Goal: Task Accomplishment & Management: Manage account settings

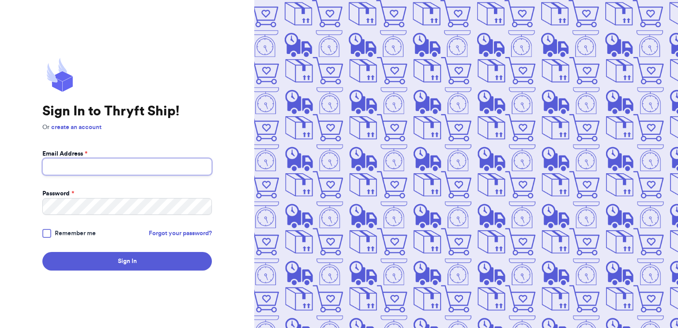
click at [148, 168] on input "Email Address *" at bounding box center [127, 166] width 170 height 17
type input "littlevuefinds@gmail.com"
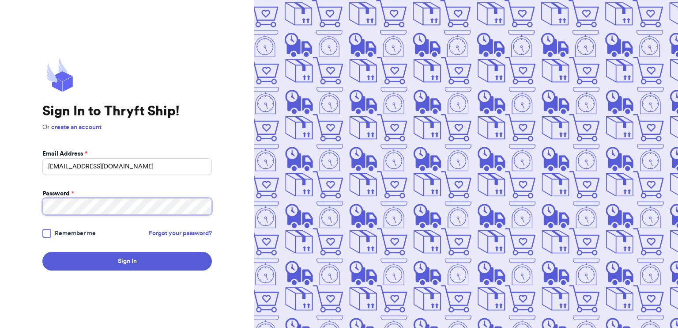
click at [42, 252] on button "Sign In" at bounding box center [127, 261] width 170 height 19
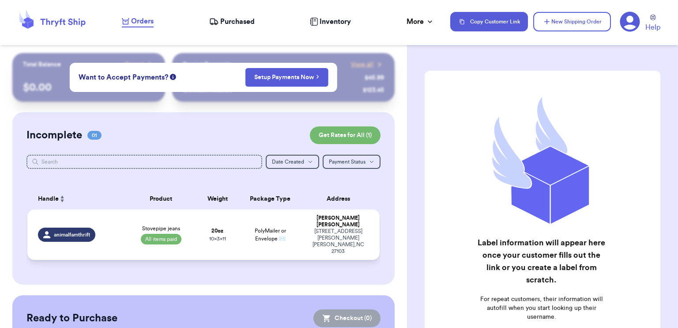
click at [190, 230] on td "Stovepipe jeans All items paid" at bounding box center [161, 234] width 71 height 50
select select "paid"
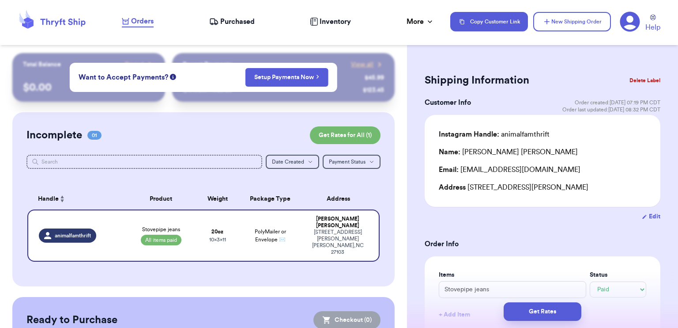
scroll to position [132, 0]
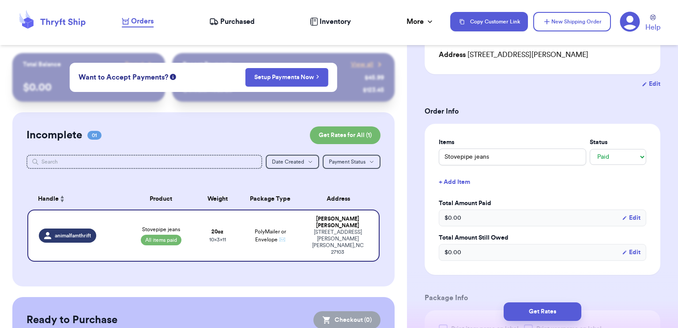
click at [480, 218] on div "$ 0.00 Edit" at bounding box center [542, 217] width 207 height 17
click at [622, 216] on icon "button" at bounding box center [624, 217] width 5 height 5
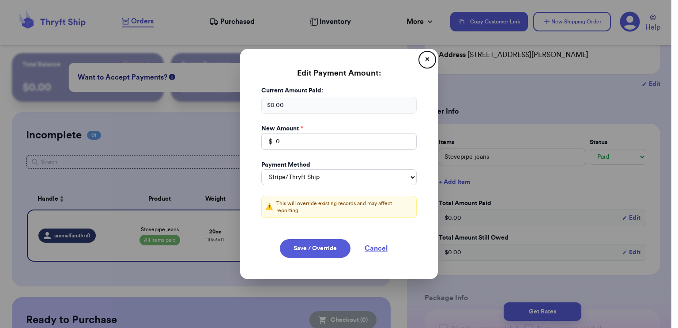
click at [291, 101] on div "$ 0.00" at bounding box center [338, 105] width 155 height 17
click at [324, 176] on select "Stripe/Thryft Ship Venmo Cash App PayPal Zelle Cash Other" at bounding box center [338, 177] width 155 height 16
select select "venmo"
click at [261, 169] on select "Stripe/Thryft Ship Venmo Cash App PayPal Zelle Cash Other" at bounding box center [338, 177] width 155 height 16
click at [281, 137] on input "0" at bounding box center [338, 141] width 155 height 17
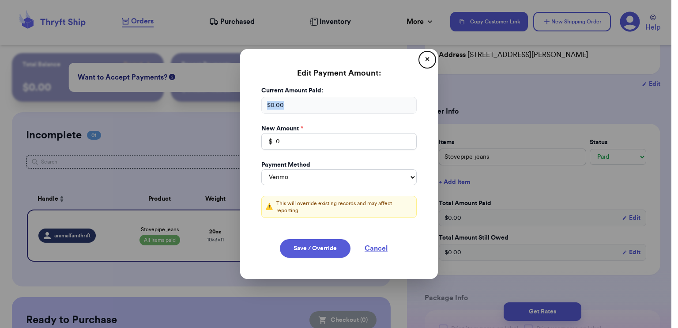
drag, startPoint x: 290, startPoint y: 109, endPoint x: 247, endPoint y: 108, distance: 42.4
click at [251, 108] on div "Current Amount Paid: $ 0.00 New Amount * $ 0 Payment Method Stripe/Thryft Ship …" at bounding box center [339, 157] width 177 height 142
click at [370, 247] on button "Cancel" at bounding box center [376, 248] width 44 height 19
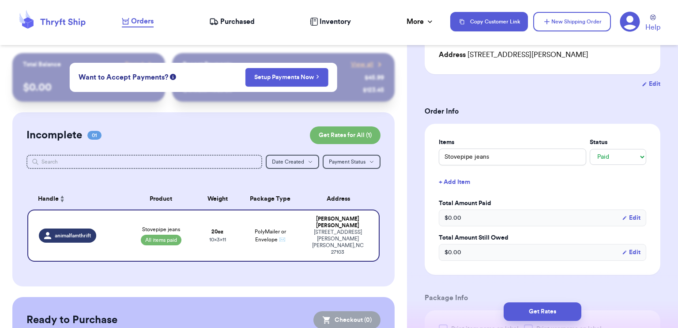
select select "stripe"
click at [491, 217] on div "$ 0.00 Edit" at bounding box center [542, 217] width 207 height 17
click at [622, 216] on button "Edit" at bounding box center [631, 217] width 19 height 9
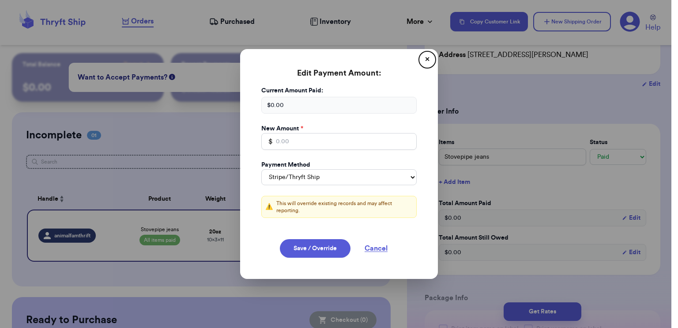
click at [309, 103] on div "$ 0.00" at bounding box center [338, 105] width 155 height 17
drag, startPoint x: 283, startPoint y: 104, endPoint x: 259, endPoint y: 105, distance: 23.4
click at [261, 105] on div "$ 0.00" at bounding box center [338, 105] width 155 height 17
drag, startPoint x: 259, startPoint y: 105, endPoint x: 304, endPoint y: 144, distance: 59.4
click at [304, 144] on input "Total Amount Paid" at bounding box center [338, 141] width 155 height 17
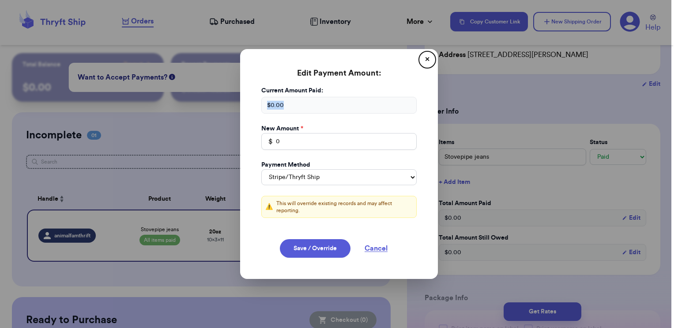
drag, startPoint x: 322, startPoint y: 105, endPoint x: 247, endPoint y: 108, distance: 74.6
click at [251, 108] on div "Current Amount Paid: $ 0.00 New Amount * $ 0 Payment Method Stripe/Thryft Ship …" at bounding box center [339, 157] width 177 height 142
drag, startPoint x: 247, startPoint y: 108, endPoint x: 287, endPoint y: 140, distance: 51.5
click at [287, 140] on input "0" at bounding box center [338, 141] width 155 height 17
type input "0"
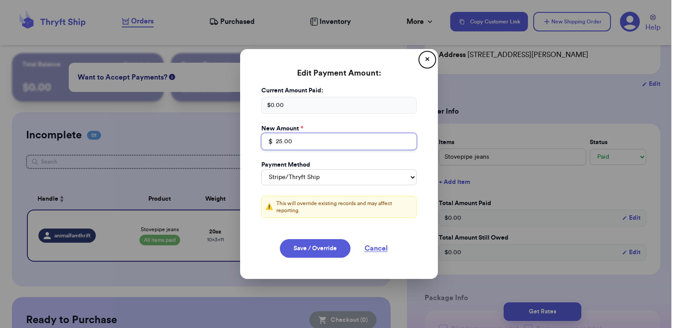
type input "25.00"
drag, startPoint x: 385, startPoint y: 175, endPoint x: 371, endPoint y: 181, distance: 15.2
click at [385, 175] on select "Stripe/Thryft Ship Venmo Cash App PayPal Zelle Cash Other" at bounding box center [338, 177] width 155 height 16
select select "venmo"
click at [261, 169] on select "Stripe/Thryft Ship Venmo Cash App PayPal Zelle Cash Other" at bounding box center [338, 177] width 155 height 16
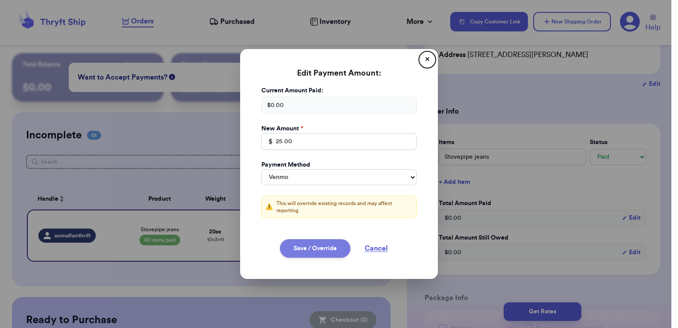
click at [298, 244] on button "Save / Override" at bounding box center [315, 248] width 71 height 19
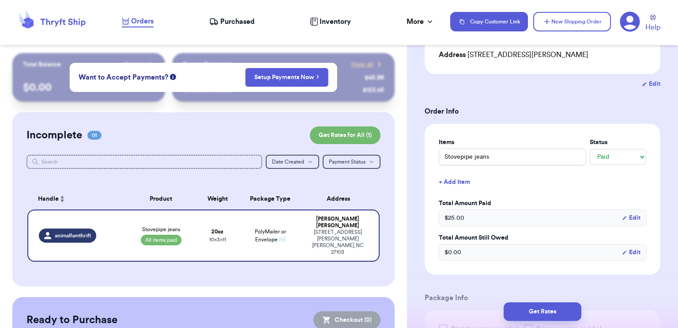
type input "25"
select select "venmo"
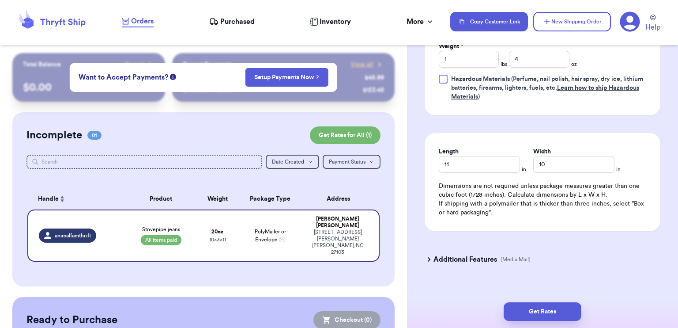
scroll to position [475, 0]
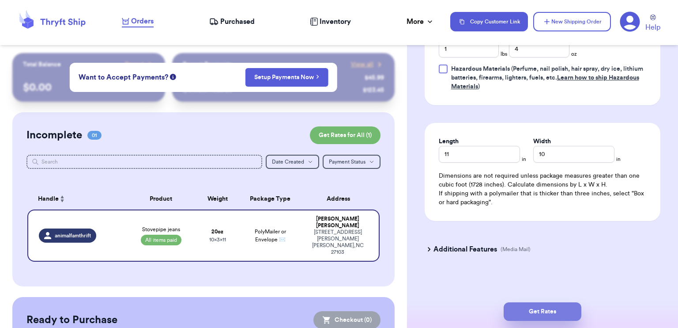
click at [548, 305] on button "Get Rates" at bounding box center [543, 311] width 78 height 19
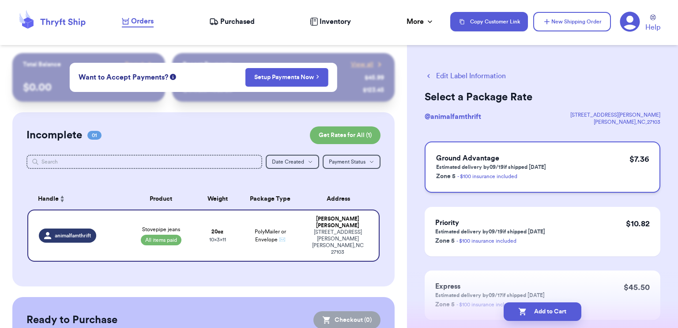
click at [579, 170] on div "Ground Advantage Estimated delivery by 09/19 if shipped today Zone 5 - $100 ins…" at bounding box center [543, 166] width 236 height 51
click at [555, 312] on button "Add to Cart" at bounding box center [543, 311] width 78 height 19
checkbox input "true"
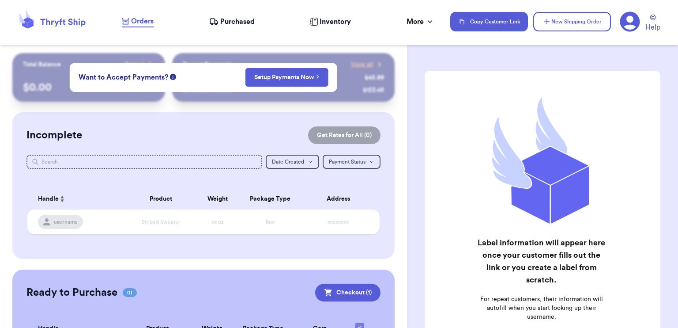
click at [233, 19] on span "Purchased" at bounding box center [237, 21] width 34 height 11
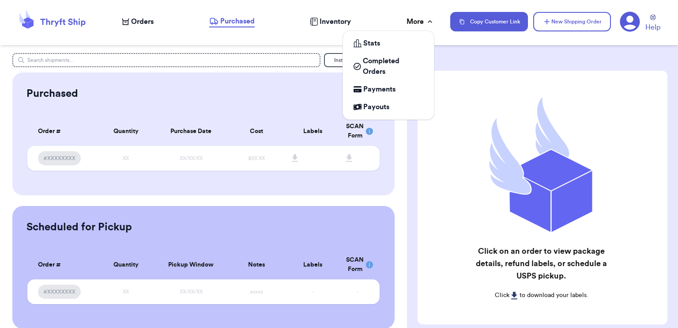
click at [410, 23] on div "More" at bounding box center [421, 21] width 28 height 11
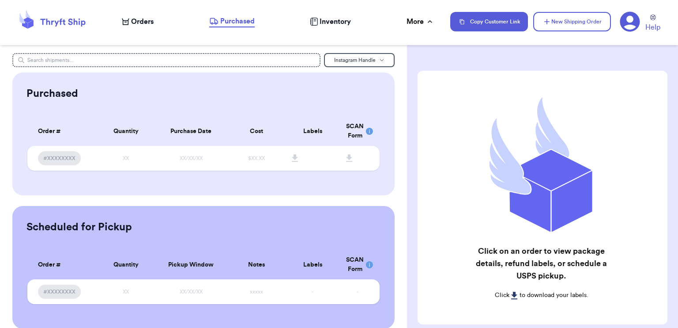
click at [140, 20] on span "Orders" at bounding box center [142, 21] width 23 height 11
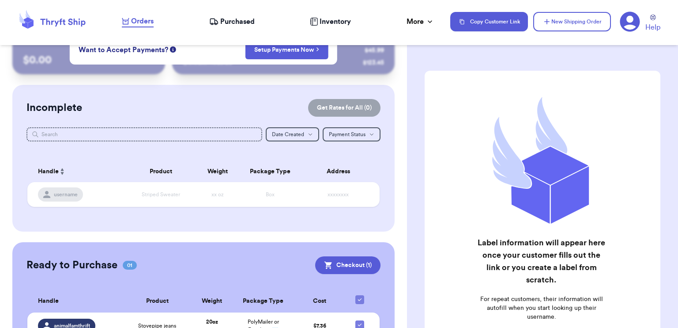
scroll to position [74, 0]
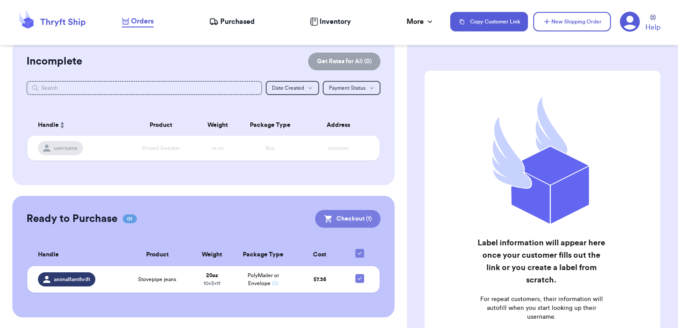
click at [343, 218] on button "Checkout ( 1 )" at bounding box center [347, 219] width 65 height 18
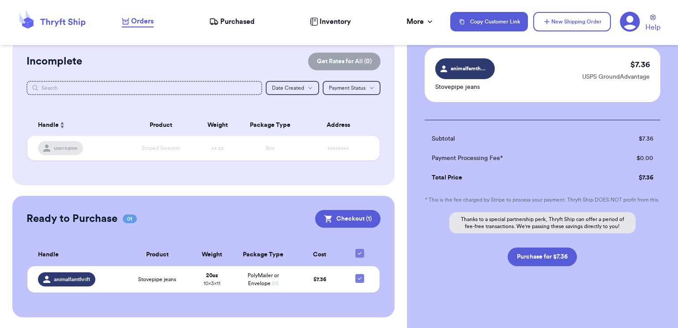
scroll to position [69, 0]
click at [541, 257] on button "Purchase for $7.36" at bounding box center [542, 256] width 69 height 19
checkbox input "false"
checkbox input "true"
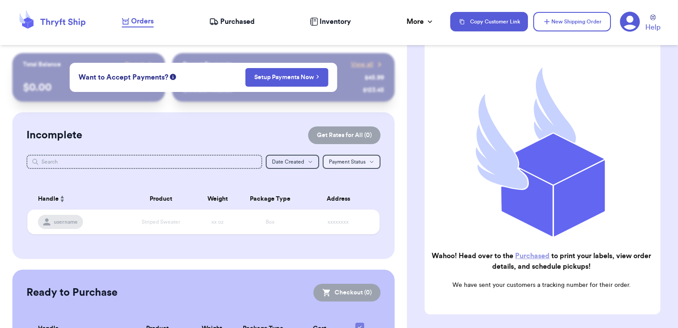
scroll to position [0, 0]
click at [330, 20] on span "Inventory" at bounding box center [335, 21] width 31 height 11
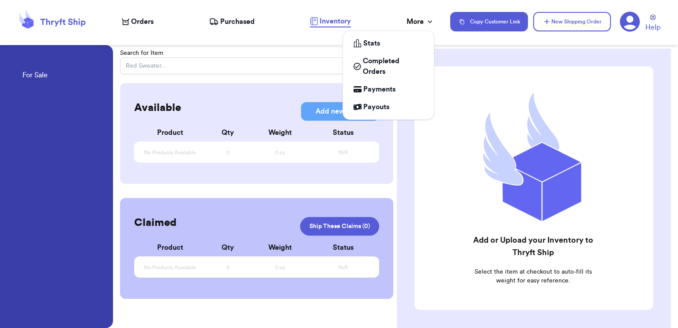
click at [411, 22] on div "More" at bounding box center [421, 21] width 28 height 11
click at [369, 62] on span "Completed Orders" at bounding box center [393, 66] width 60 height 21
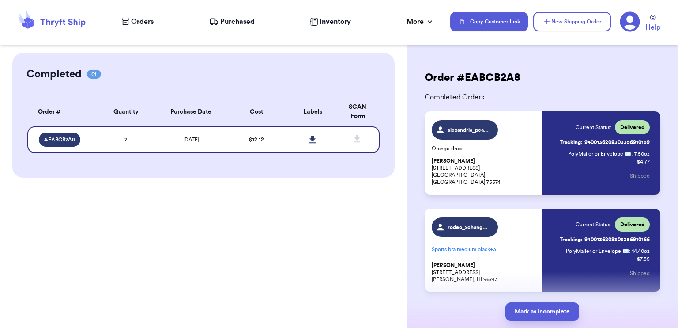
click at [354, 167] on div "Completed 01 Order # Qty Labels SCAN # EABCB2A8 2 Order # Quantity Purchase Dat…" at bounding box center [203, 115] width 382 height 124
click at [311, 141] on icon at bounding box center [312, 140] width 7 height 8
click at [136, 18] on span "Orders" at bounding box center [142, 21] width 23 height 11
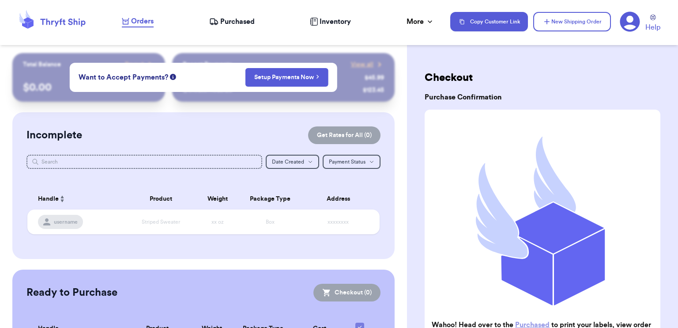
click at [326, 20] on span "Inventory" at bounding box center [335, 21] width 31 height 11
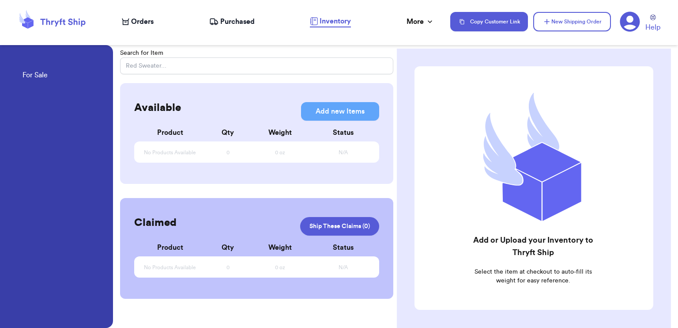
click at [251, 23] on span "Purchased" at bounding box center [237, 21] width 34 height 11
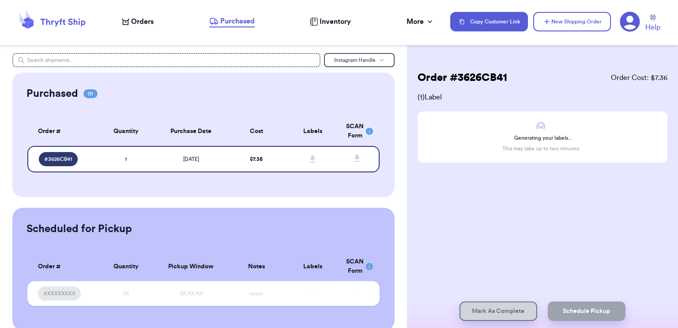
click at [330, 21] on span "Inventory" at bounding box center [335, 21] width 31 height 11
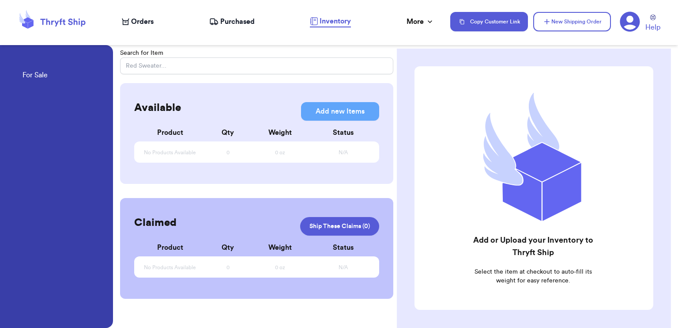
click at [147, 20] on span "Orders" at bounding box center [142, 21] width 23 height 11
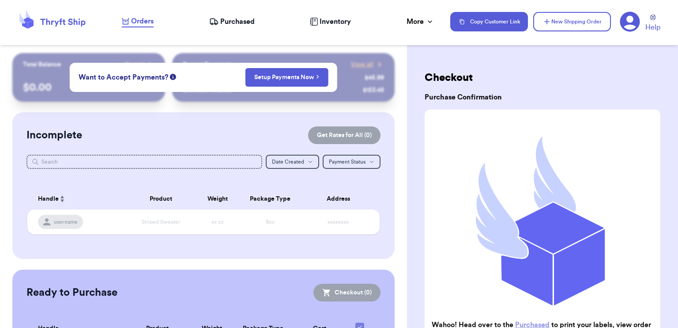
click at [226, 22] on span "Purchased" at bounding box center [237, 21] width 34 height 11
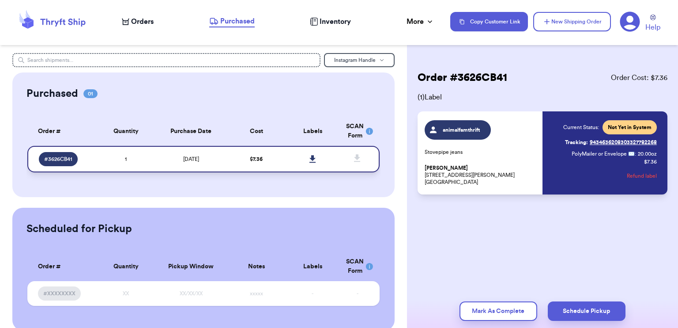
click at [309, 158] on icon at bounding box center [312, 159] width 6 height 8
click at [219, 157] on td "[DATE]" at bounding box center [191, 159] width 74 height 26
click at [68, 155] on span "# 3626CB41" at bounding box center [58, 158] width 28 height 7
drag, startPoint x: 125, startPoint y: 166, endPoint x: 128, endPoint y: 127, distance: 39.4
click at [125, 166] on td "1" at bounding box center [126, 159] width 57 height 26
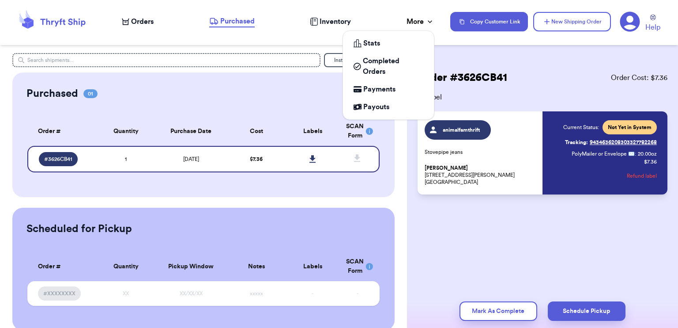
click at [417, 23] on div "More" at bounding box center [421, 21] width 28 height 11
click at [384, 73] on span "Completed Orders" at bounding box center [393, 66] width 60 height 21
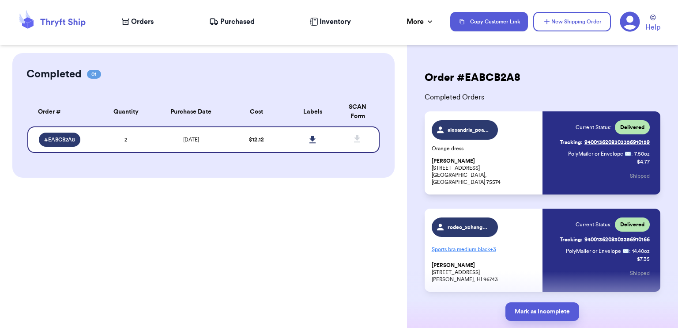
click at [512, 128] on div "alexandria_pearson Orange dress Alexandria Pearson 10799 US Highway 67 Simms, T…" at bounding box center [484, 152] width 105 height 65
click at [499, 152] on p "Orange dress" at bounding box center [484, 148] width 105 height 7
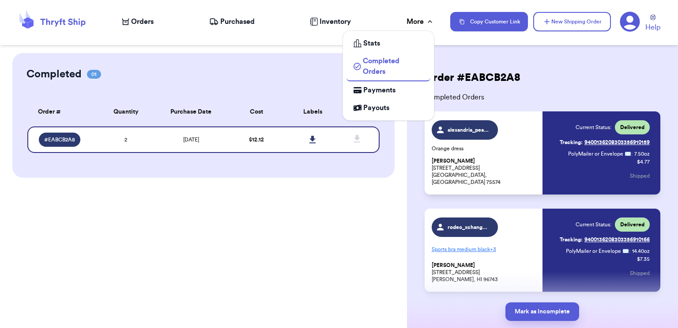
click at [414, 18] on div "More" at bounding box center [421, 21] width 28 height 11
click at [383, 42] on div "Stats" at bounding box center [389, 43] width 70 height 11
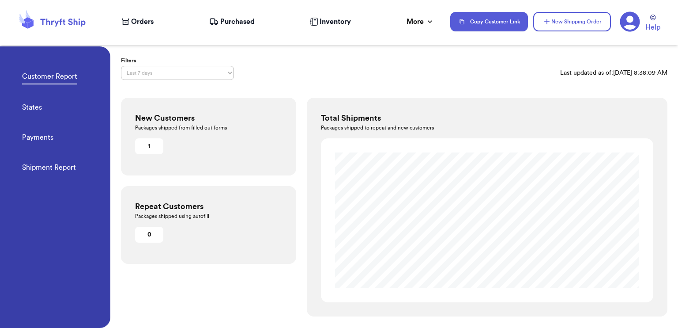
click at [41, 139] on link "Payments" at bounding box center [37, 138] width 31 height 12
select select "LAST_30_DAYS"
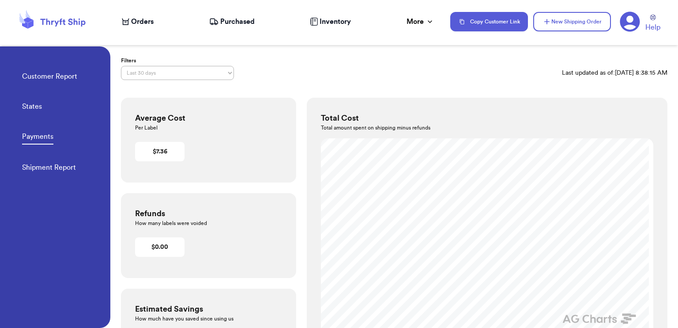
click at [41, 164] on link "Shipment Report" at bounding box center [49, 168] width 54 height 12
select select "LAST_30_DAYS"
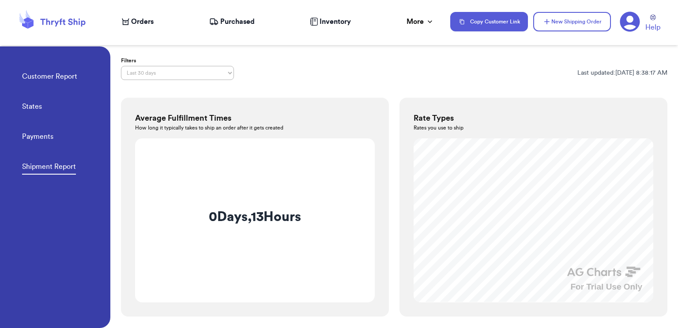
click at [35, 107] on link "States" at bounding box center [32, 107] width 20 height 12
select select "LAST_30_DAYS"
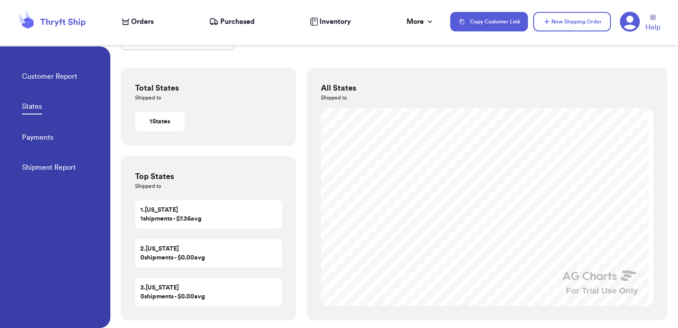
scroll to position [33, 0]
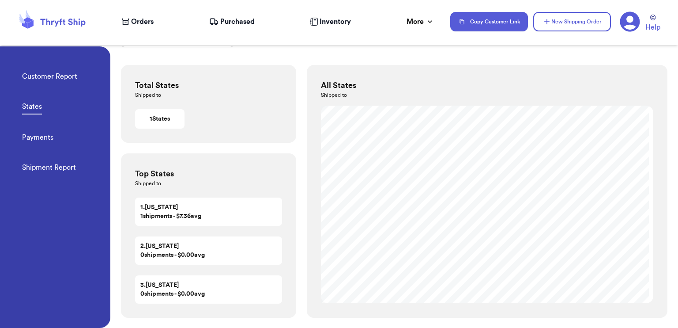
click at [143, 19] on span "Orders" at bounding box center [142, 21] width 23 height 11
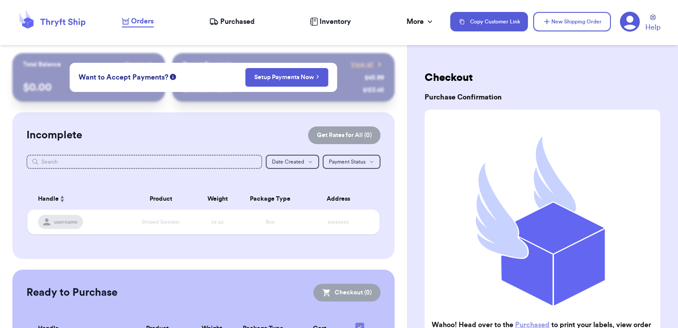
click at [247, 18] on span "Purchased" at bounding box center [237, 21] width 34 height 11
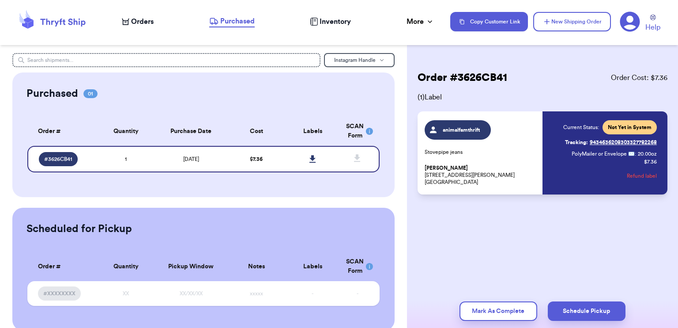
click at [76, 20] on icon at bounding box center [52, 22] width 71 height 24
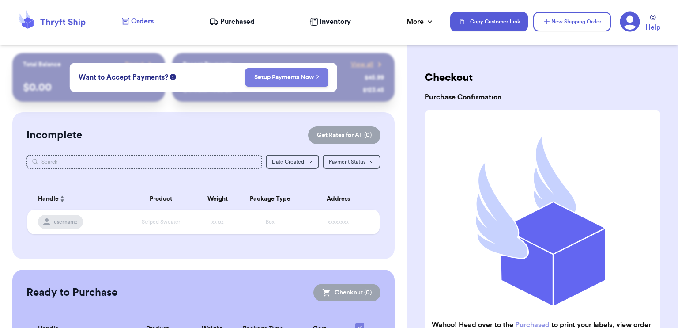
click at [260, 79] on link "Setup Payments Now" at bounding box center [286, 77] width 65 height 9
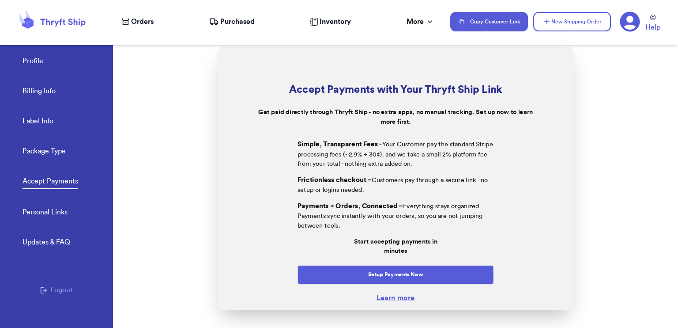
click at [28, 59] on link "Profile" at bounding box center [33, 62] width 21 height 12
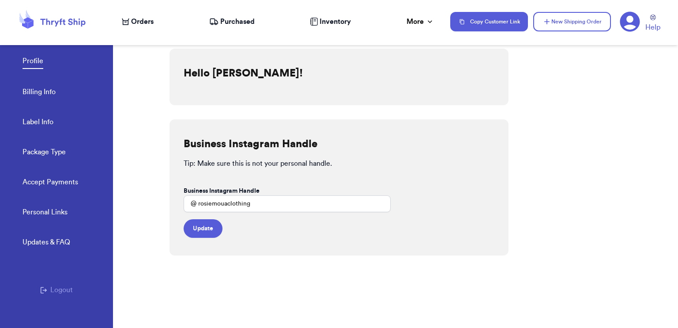
click at [70, 26] on icon at bounding box center [52, 22] width 71 height 24
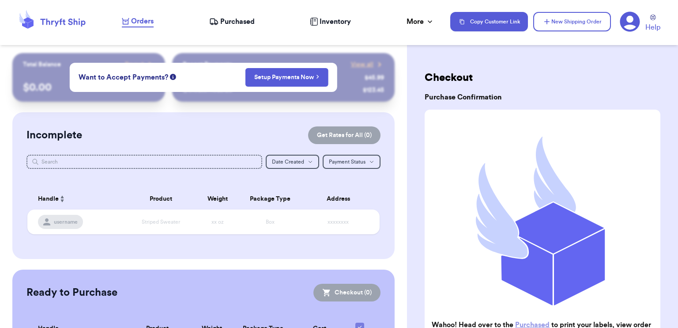
click at [234, 22] on span "Purchased" at bounding box center [237, 21] width 34 height 11
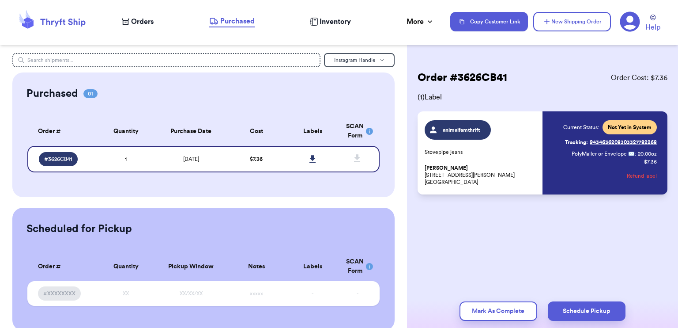
click at [326, 25] on span "Inventory" at bounding box center [335, 21] width 31 height 11
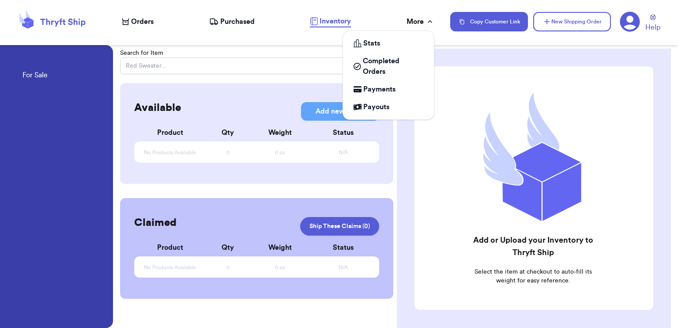
click at [410, 21] on div "More" at bounding box center [421, 21] width 28 height 11
click at [388, 62] on span "Completed Orders" at bounding box center [393, 66] width 60 height 21
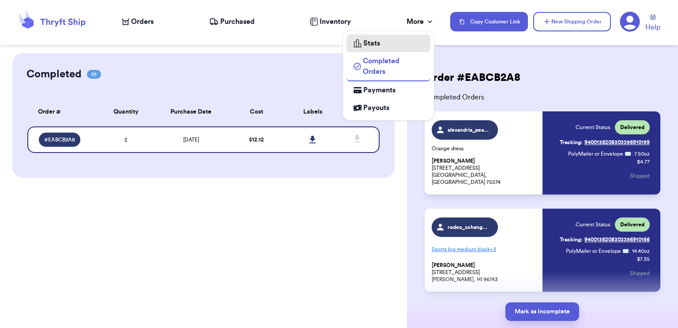
click at [377, 39] on span "Stats" at bounding box center [371, 43] width 17 height 11
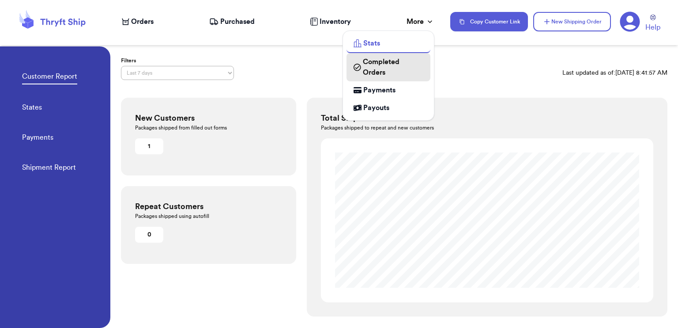
click at [374, 63] on span "Completed Orders" at bounding box center [393, 67] width 60 height 21
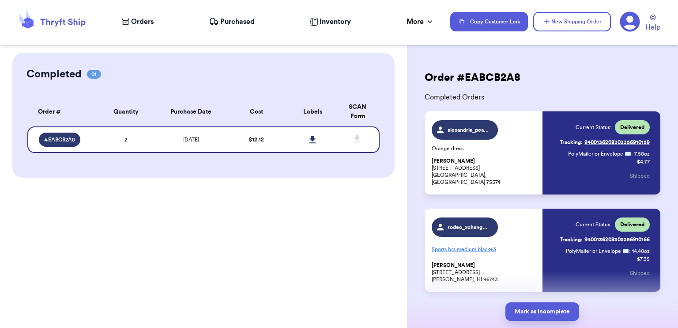
click at [222, 22] on span "Purchased" at bounding box center [237, 21] width 34 height 11
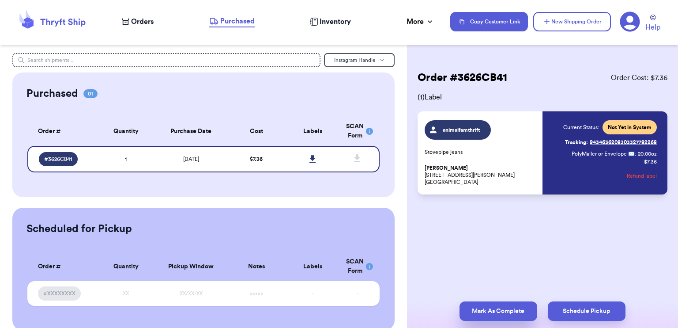
click at [489, 314] on button "Mark As Complete" at bounding box center [499, 310] width 78 height 19
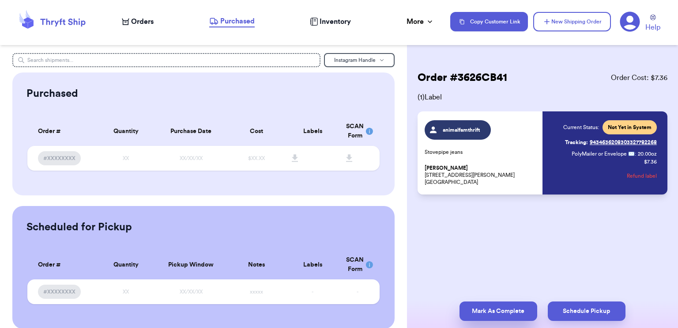
click at [510, 307] on button "Mark As Complete" at bounding box center [499, 310] width 78 height 19
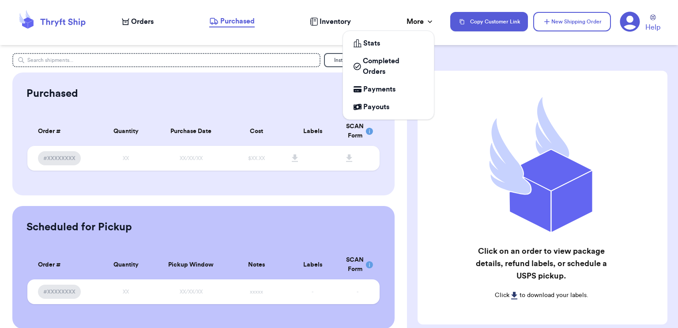
click at [410, 23] on div "More" at bounding box center [421, 21] width 28 height 11
click at [385, 71] on span "Completed Orders" at bounding box center [393, 66] width 60 height 21
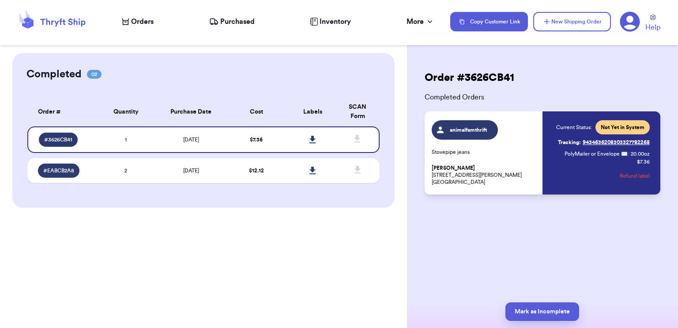
click at [593, 142] on link "Tracking: 9434636208303327782268" at bounding box center [604, 142] width 92 height 14
click at [238, 19] on span "Purchased" at bounding box center [237, 21] width 34 height 11
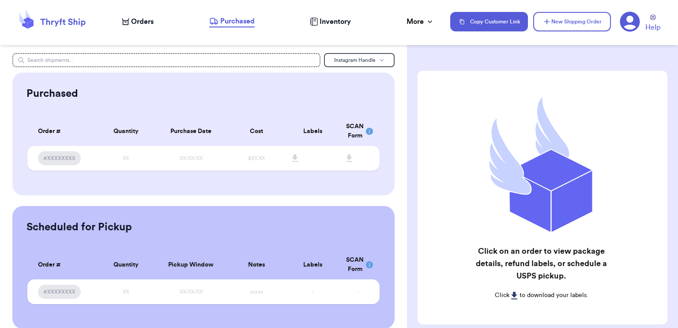
click at [143, 23] on span "Orders" at bounding box center [142, 21] width 23 height 11
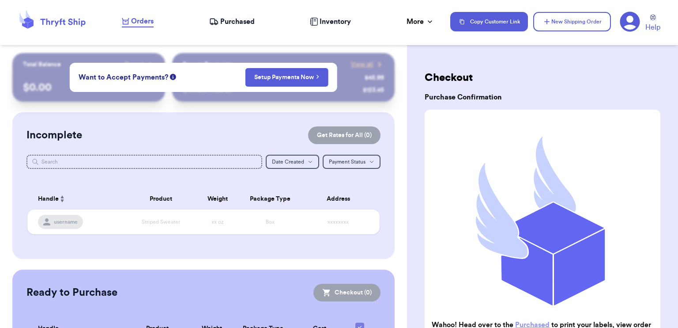
click at [406, 20] on div "Orders Purchased Inventory More Stats Completed Orders Payments Payouts" at bounding box center [282, 21] width 320 height 11
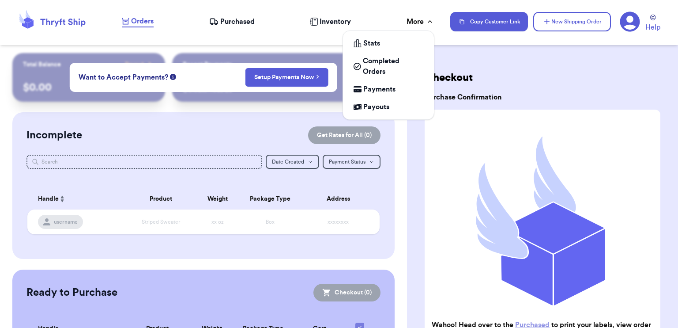
click at [413, 20] on div "More" at bounding box center [421, 21] width 28 height 11
click at [374, 75] on span "Completed Orders" at bounding box center [393, 66] width 60 height 21
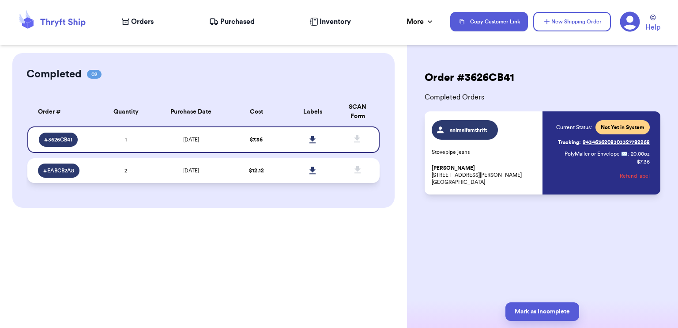
click at [98, 161] on td "2" at bounding box center [126, 170] width 57 height 25
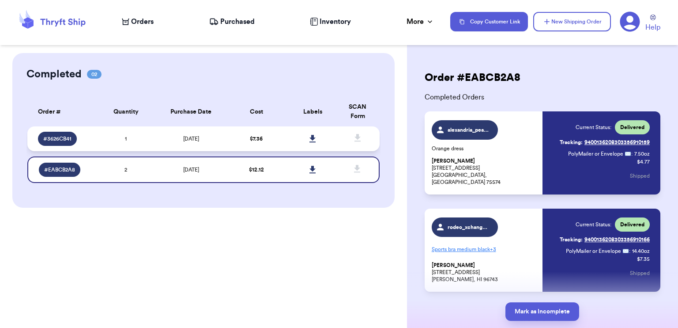
click at [177, 140] on td "[DATE]" at bounding box center [191, 138] width 74 height 25
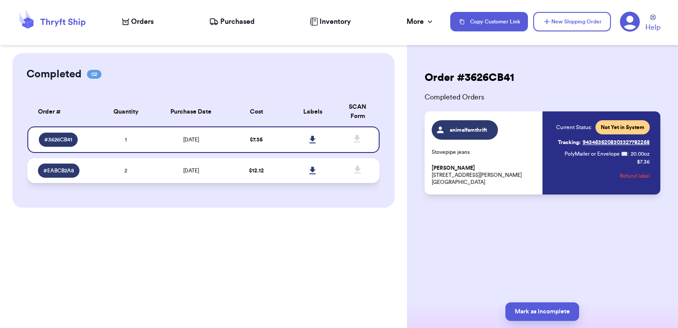
click at [192, 170] on span "[DATE]" at bounding box center [191, 170] width 16 height 5
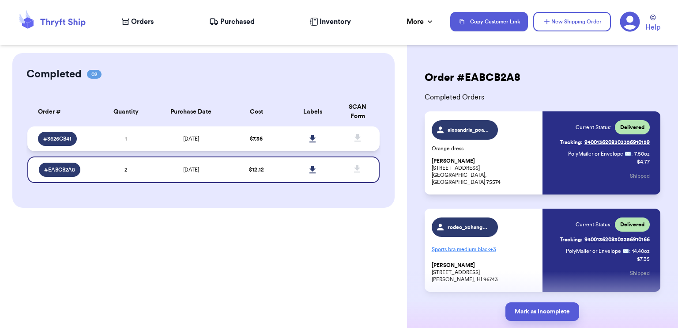
click at [180, 142] on td "[DATE]" at bounding box center [191, 138] width 74 height 25
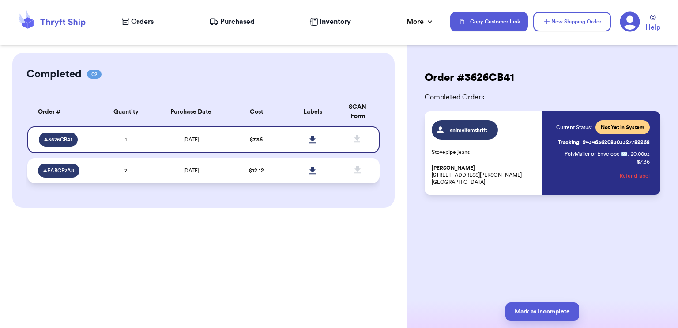
click at [212, 169] on td "[DATE]" at bounding box center [191, 170] width 74 height 25
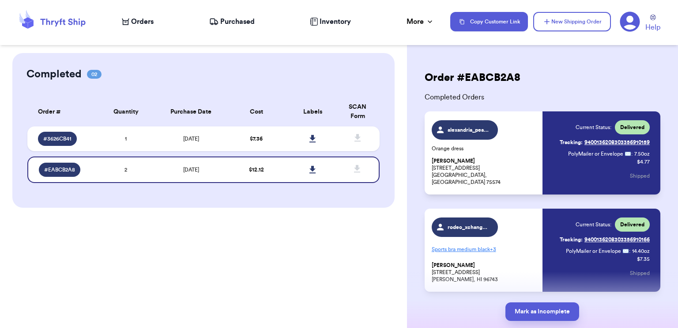
click at [234, 26] on span "Purchased" at bounding box center [237, 21] width 34 height 11
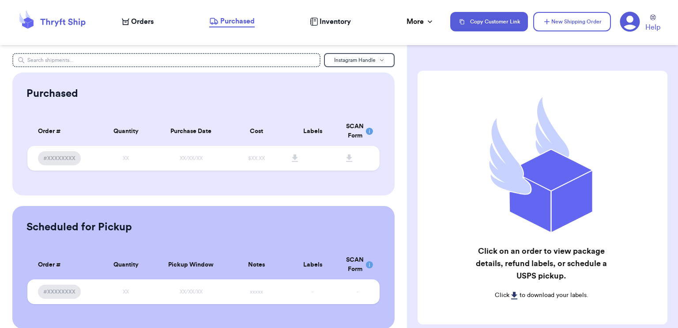
click at [337, 22] on span "Inventory" at bounding box center [335, 21] width 31 height 11
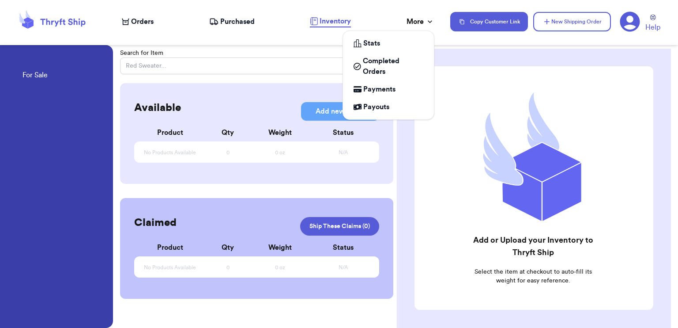
click at [411, 21] on div "More" at bounding box center [421, 21] width 28 height 11
click at [380, 41] on div "Stats" at bounding box center [389, 43] width 70 height 11
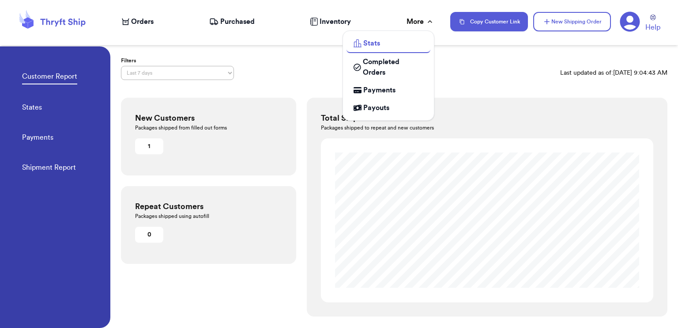
click at [416, 19] on div "More" at bounding box center [421, 21] width 28 height 11
click at [394, 96] on link "Payments" at bounding box center [389, 90] width 84 height 18
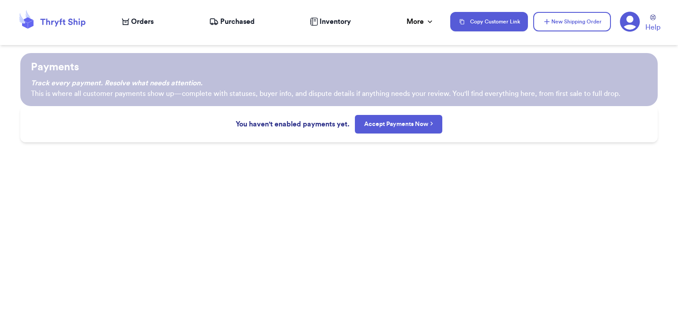
click at [509, 167] on div "Payments Track every payment. Resolve what needs attention. This is where all c…" at bounding box center [339, 190] width 678 height 275
click at [397, 129] on button "Accept Payments Now" at bounding box center [399, 124] width 88 height 19
click at [413, 121] on link "Accept Payments Now" at bounding box center [398, 124] width 69 height 9
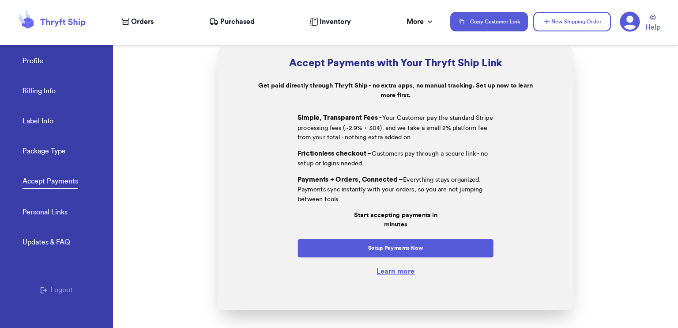
scroll to position [31, 0]
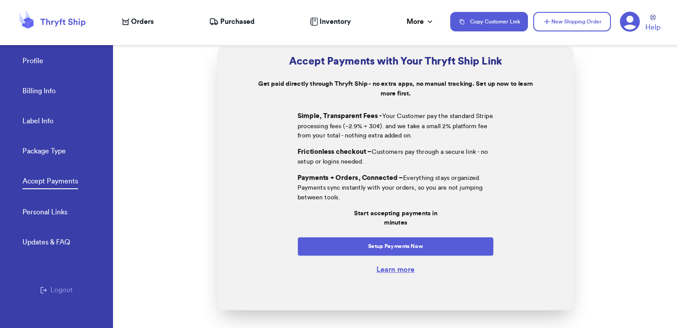
click at [391, 267] on link "Learn more" at bounding box center [396, 269] width 38 height 7
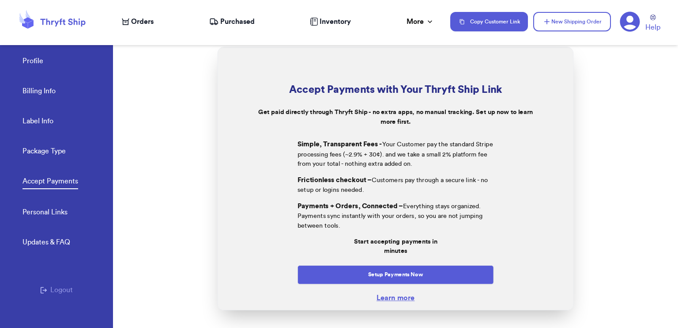
click at [48, 122] on link "Label Info" at bounding box center [38, 122] width 31 height 12
select select "OK"
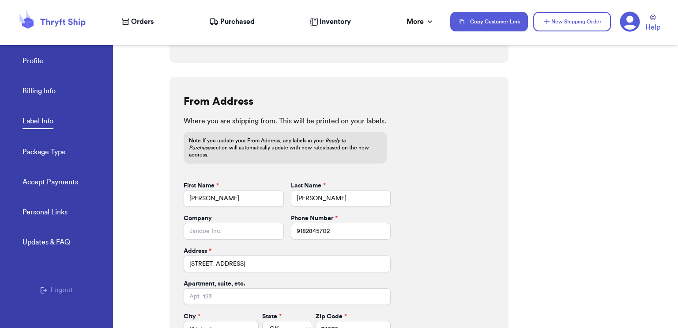
scroll to position [380, 0]
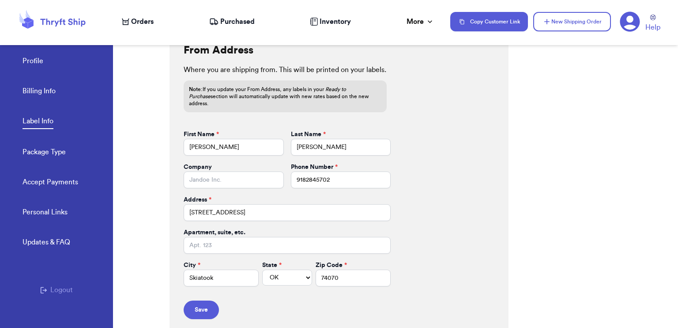
click at [44, 154] on link "Package Type" at bounding box center [44, 153] width 43 height 12
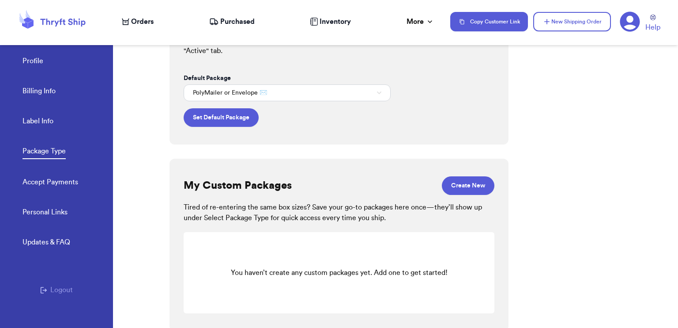
scroll to position [55, 0]
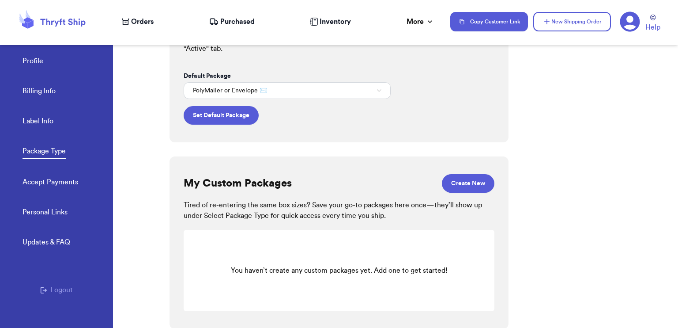
click at [48, 184] on link "Accept Payments" at bounding box center [51, 183] width 56 height 12
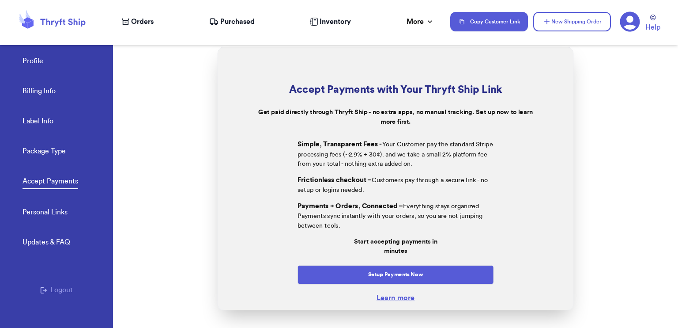
click at [34, 211] on link "Personal Links" at bounding box center [45, 213] width 45 height 12
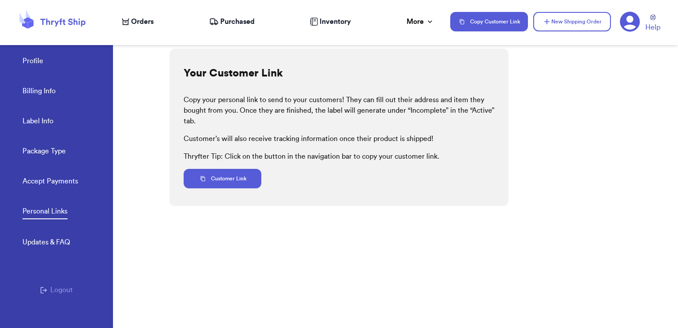
click at [41, 244] on div "Updates & FAQ" at bounding box center [47, 242] width 48 height 11
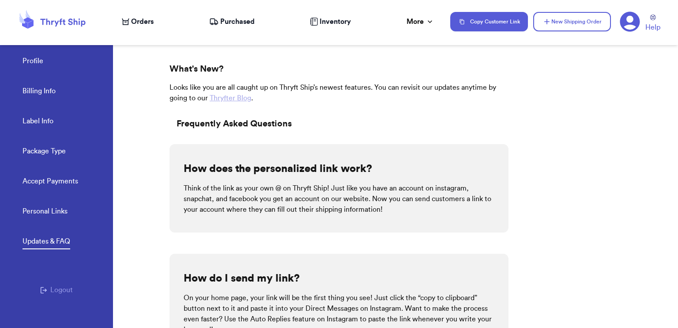
click at [40, 64] on link "Profile" at bounding box center [33, 62] width 21 height 12
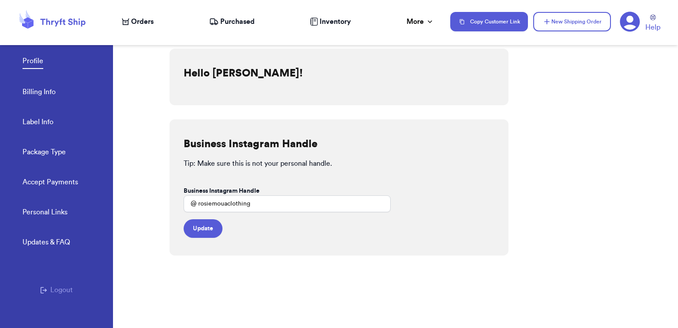
drag, startPoint x: 137, startPoint y: 16, endPoint x: 159, endPoint y: 22, distance: 23.1
click at [137, 16] on span "Orders" at bounding box center [142, 21] width 23 height 11
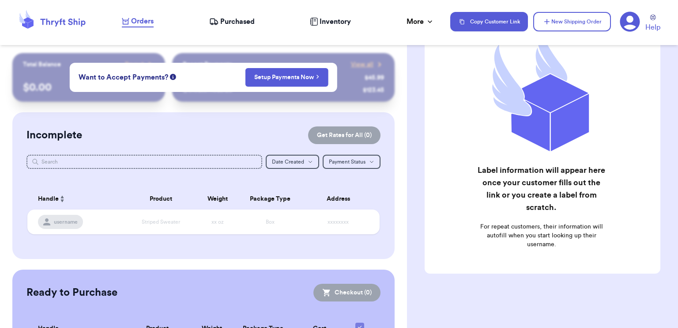
scroll to position [76, 0]
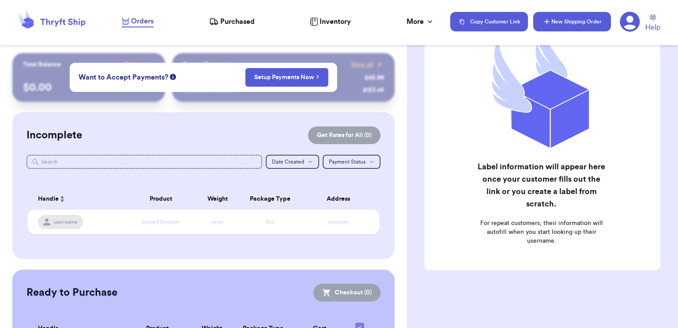
click at [562, 23] on button "New Shipping Order" at bounding box center [572, 21] width 78 height 19
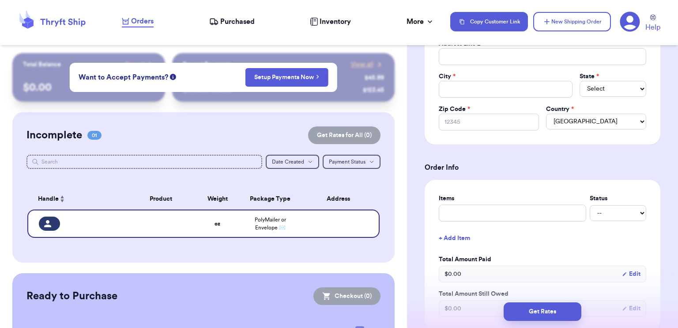
scroll to position [0, 0]
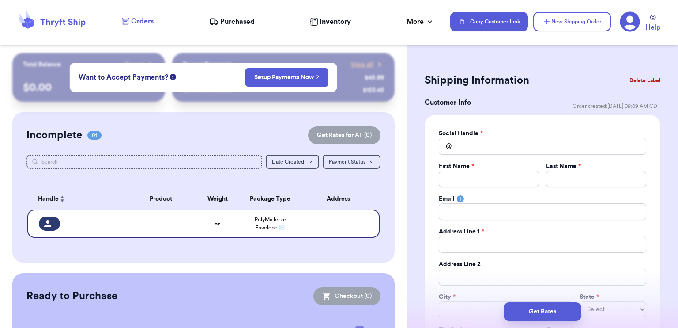
click at [632, 82] on button "Delete Label" at bounding box center [645, 80] width 38 height 19
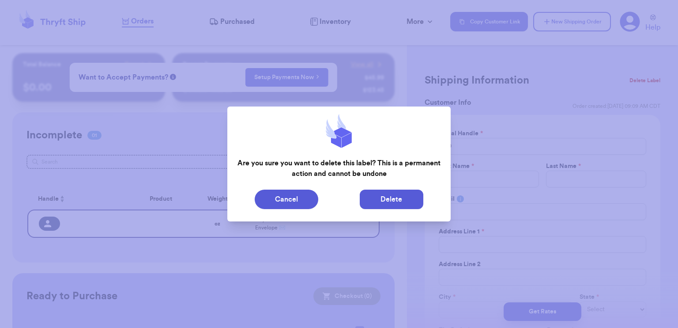
click at [391, 206] on button "Delete" at bounding box center [392, 198] width 64 height 19
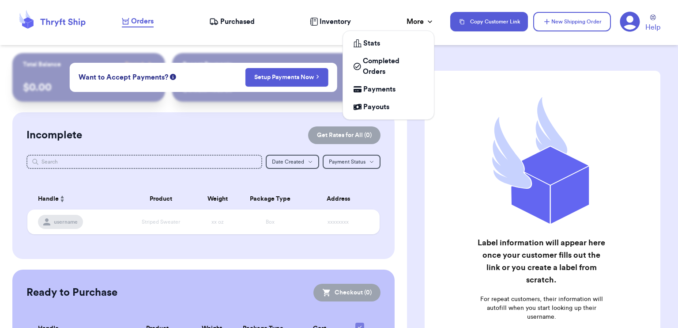
drag, startPoint x: 422, startPoint y: 22, endPoint x: 418, endPoint y: 29, distance: 7.7
click at [422, 22] on div "More" at bounding box center [421, 21] width 28 height 11
click at [388, 91] on span "Payments" at bounding box center [379, 89] width 32 height 11
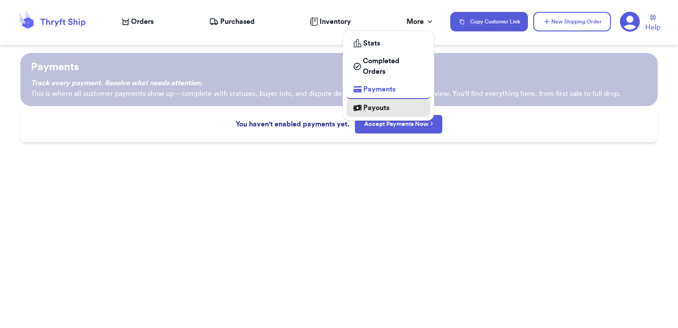
click at [383, 107] on span "Payouts" at bounding box center [376, 107] width 26 height 11
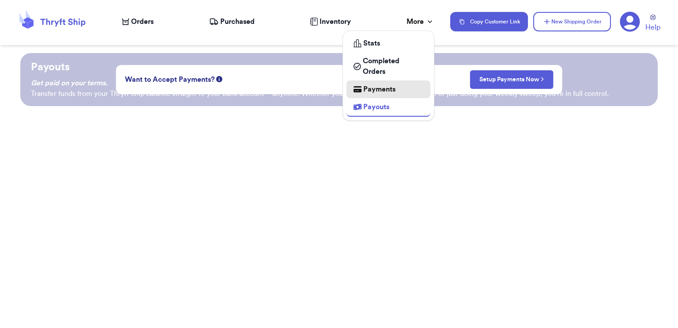
click at [382, 94] on span "Payments" at bounding box center [379, 89] width 32 height 11
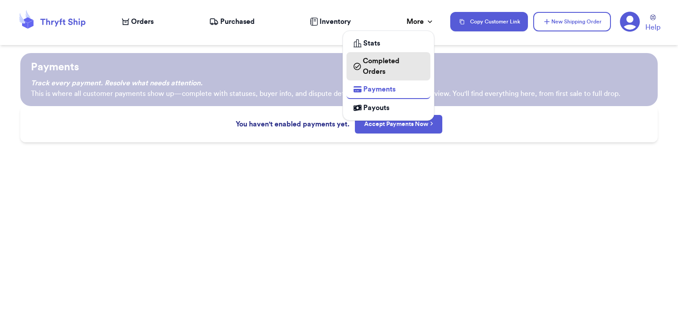
click at [385, 70] on span "Completed Orders" at bounding box center [393, 66] width 60 height 21
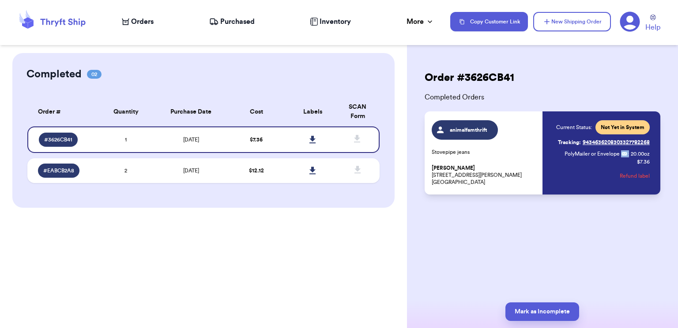
drag, startPoint x: 621, startPoint y: 153, endPoint x: 627, endPoint y: 153, distance: 6.2
click at [627, 153] on p "PolyMailer or Envelope ✉️ : 20.00 oz" at bounding box center [607, 153] width 85 height 7
drag, startPoint x: 627, startPoint y: 153, endPoint x: 634, endPoint y: 201, distance: 48.2
click at [634, 201] on div "Order # 3626CB41 Completed Orders animalfamthrift Stovepipe jeans [PERSON_NAME]…" at bounding box center [542, 159] width 271 height 212
click at [524, 204] on div "Order # 3626CB41 Completed Orders animalfamthrift Stovepipe jeans [PERSON_NAME]…" at bounding box center [542, 159] width 271 height 212
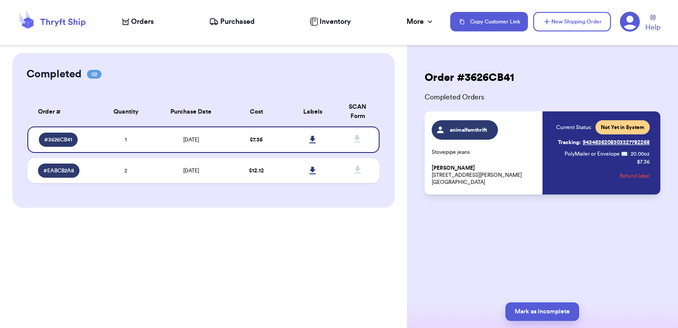
click at [631, 23] on icon at bounding box center [630, 22] width 20 height 20
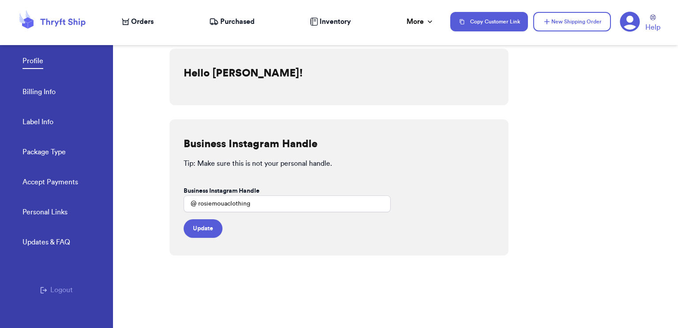
click at [630, 23] on icon at bounding box center [630, 22] width 20 height 20
drag, startPoint x: 632, startPoint y: 23, endPoint x: 629, endPoint y: 45, distance: 22.8
click at [632, 23] on icon at bounding box center [630, 22] width 20 height 20
click at [625, 25] on icon at bounding box center [630, 22] width 20 height 20
click at [62, 286] on button "Logout" at bounding box center [56, 289] width 33 height 11
